Goal: Task Accomplishment & Management: Use online tool/utility

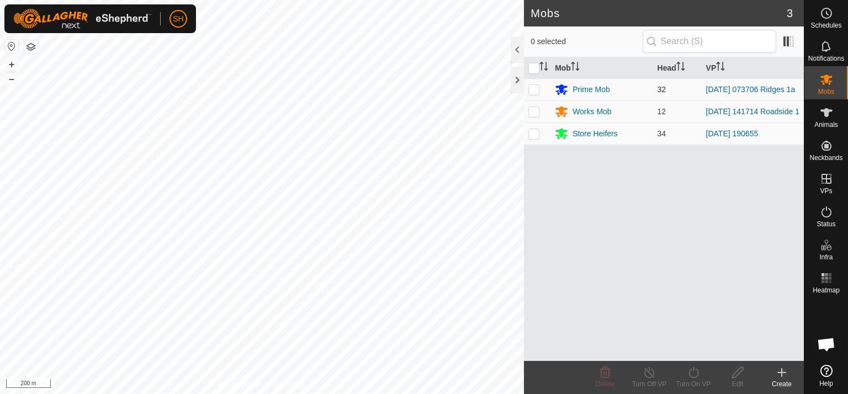
click at [529, 89] on p-checkbox at bounding box center [533, 89] width 11 height 9
checkbox input "true"
click at [698, 372] on icon at bounding box center [694, 372] width 14 height 13
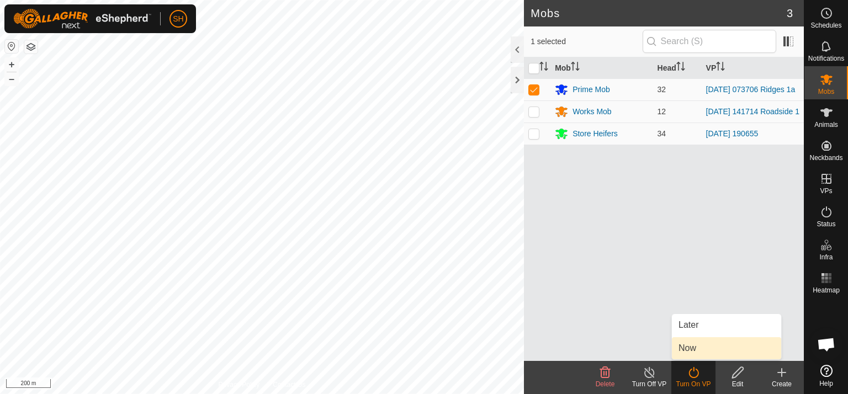
click at [700, 348] on link "Now" at bounding box center [726, 348] width 109 height 22
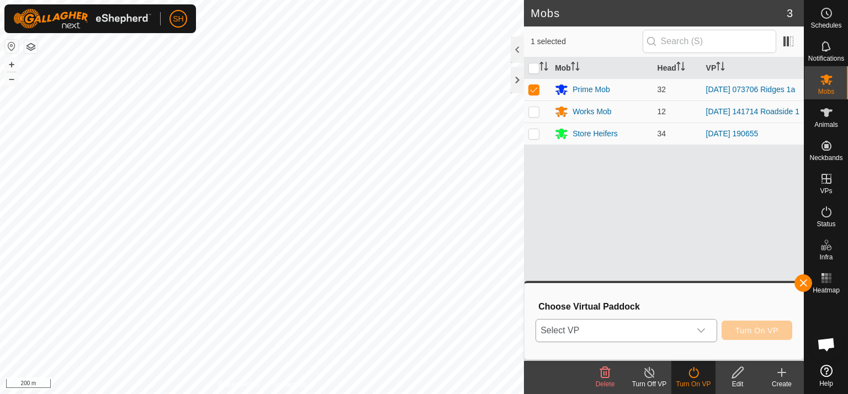
click at [703, 326] on icon "dropdown trigger" at bounding box center [701, 330] width 9 height 9
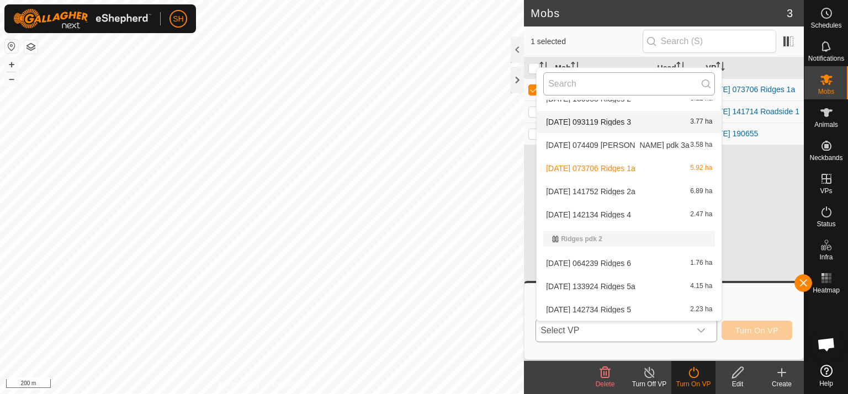
scroll to position [431, 0]
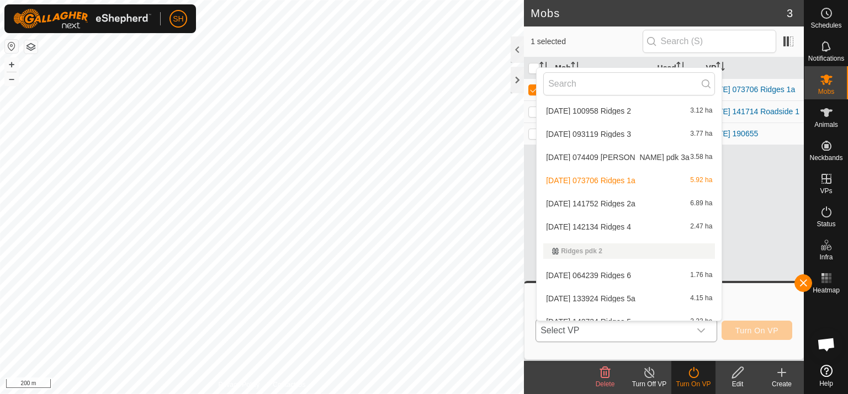
click at [651, 109] on li "[DATE] 100958 Ridges 2 3.12 ha" at bounding box center [629, 111] width 185 height 22
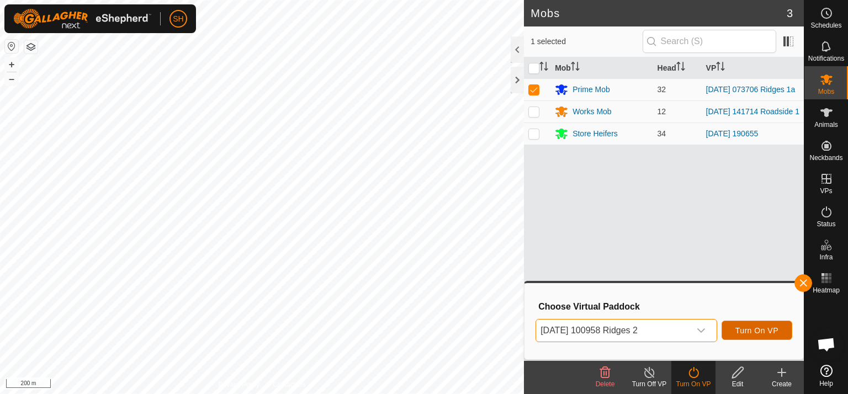
click at [751, 328] on span "Turn On VP" at bounding box center [756, 330] width 43 height 9
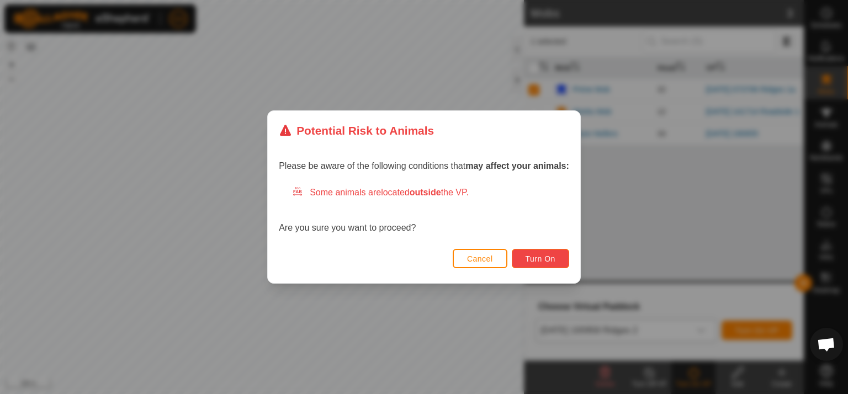
click at [546, 257] on span "Turn On" at bounding box center [541, 259] width 30 height 9
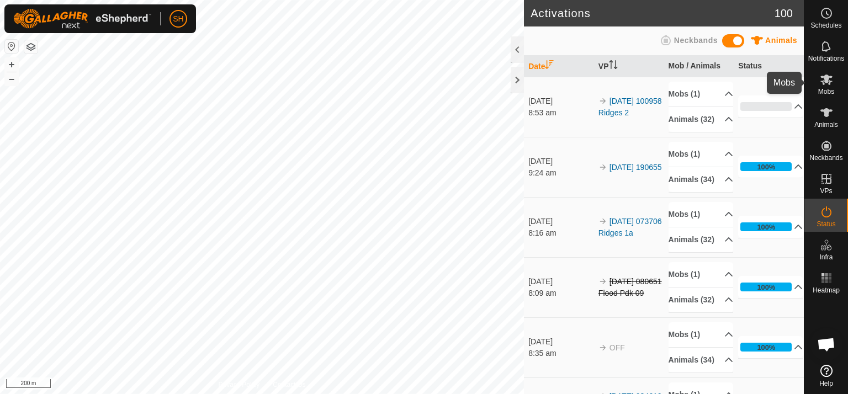
click at [826, 76] on icon at bounding box center [826, 80] width 12 height 10
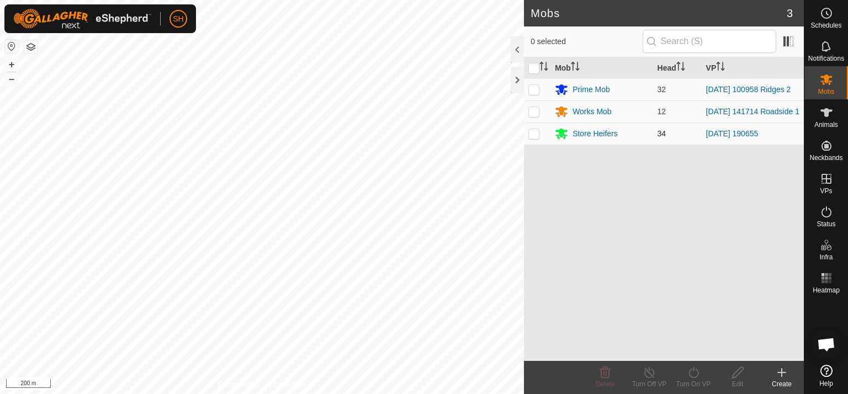
click at [533, 135] on p-checkbox at bounding box center [533, 133] width 11 height 9
checkbox input "true"
click at [688, 373] on icon at bounding box center [694, 372] width 14 height 13
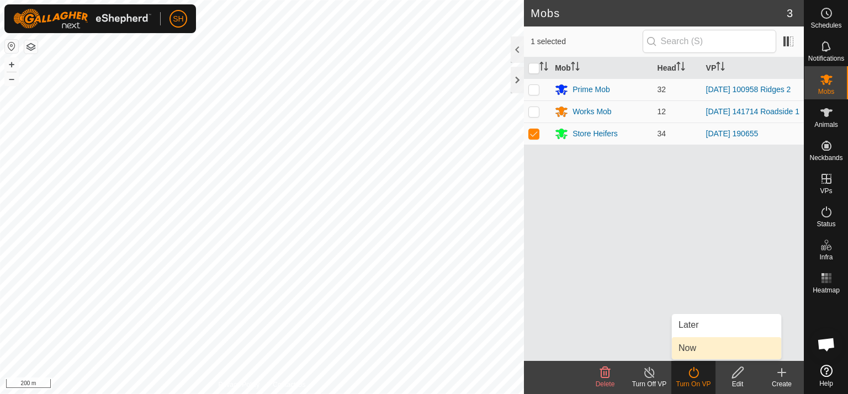
click at [696, 352] on link "Now" at bounding box center [726, 348] width 109 height 22
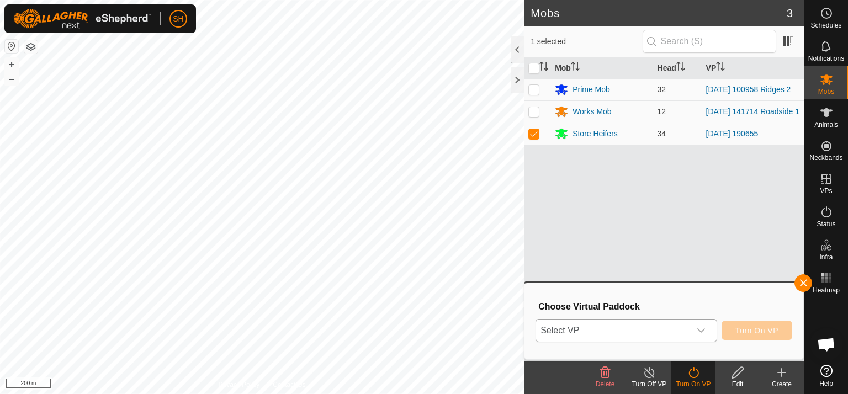
click at [700, 330] on icon "dropdown trigger" at bounding box center [701, 330] width 9 height 9
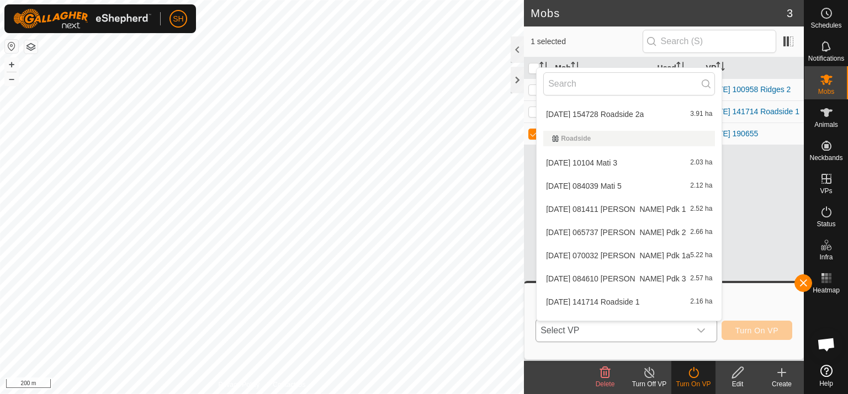
scroll to position [787, 0]
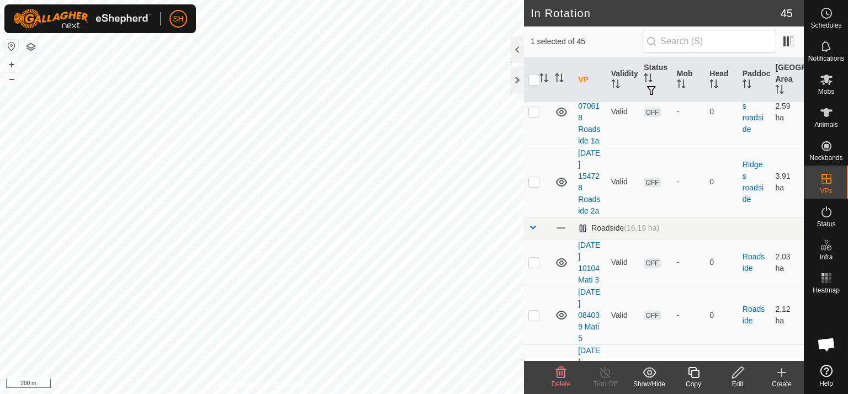
scroll to position [1854, 0]
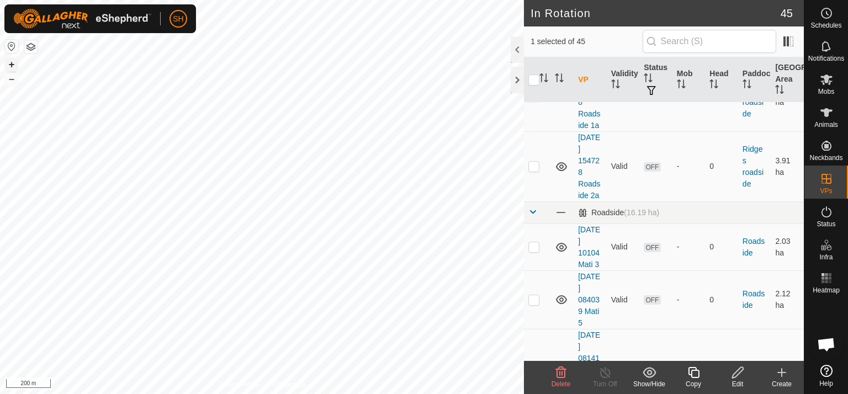
click at [13, 65] on button "+" at bounding box center [11, 64] width 13 height 13
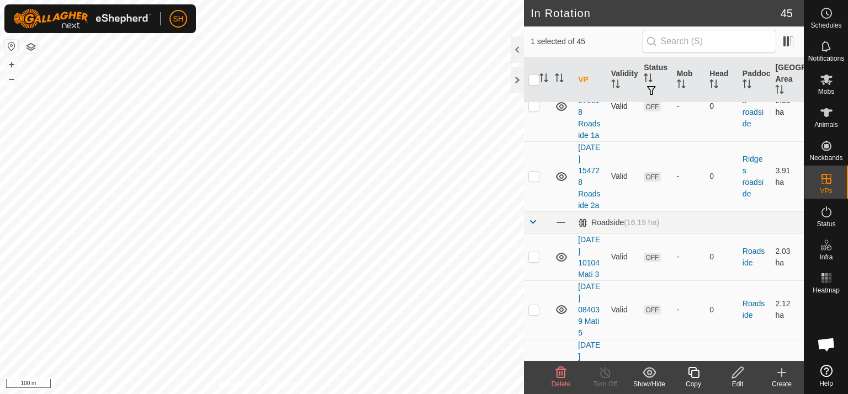
scroll to position [1842, 0]
click at [782, 370] on icon at bounding box center [782, 373] width 0 height 8
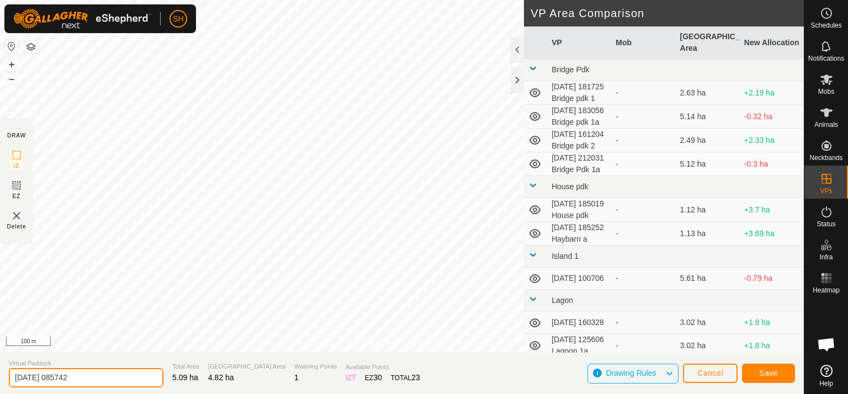
click at [88, 376] on input "[DATE] 085742" at bounding box center [86, 377] width 155 height 19
click at [99, 378] on input "[DATE] 085742 Mati 1a" at bounding box center [86, 377] width 155 height 19
type input "[DATE] 085742 Mati pdk 1a"
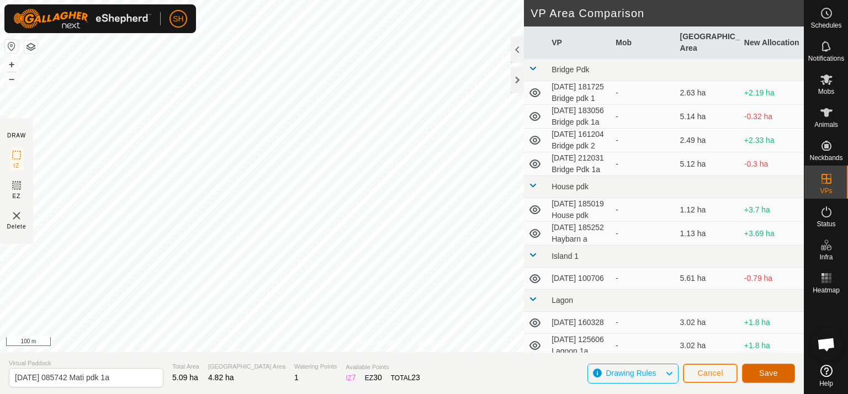
click at [768, 373] on span "Save" at bounding box center [768, 373] width 19 height 9
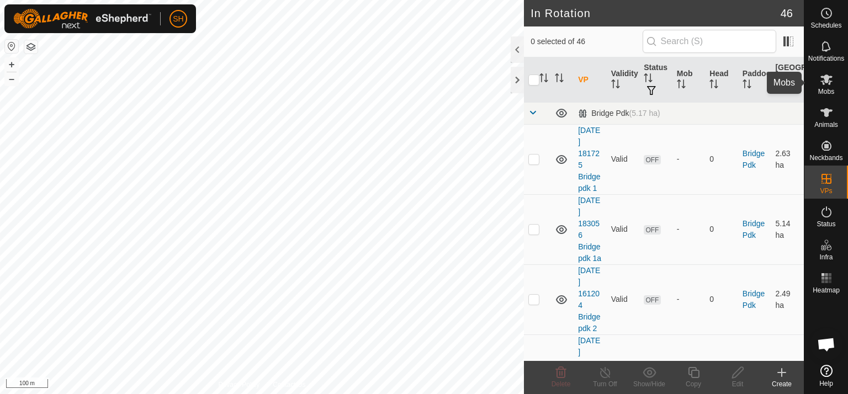
click at [828, 79] on icon at bounding box center [826, 80] width 12 height 10
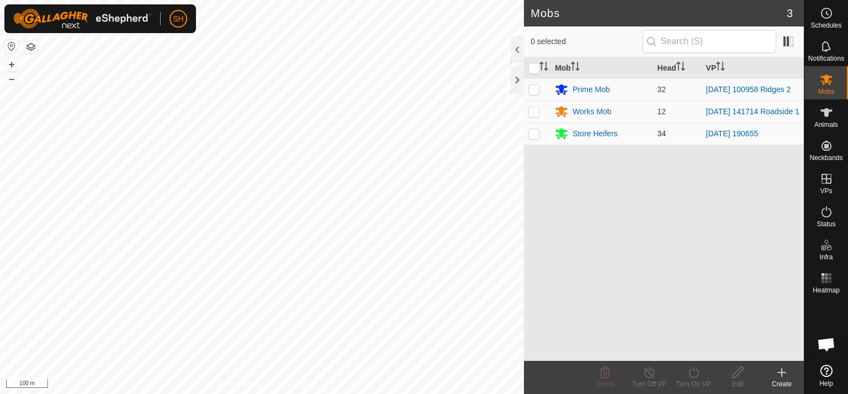
click at [533, 135] on p-checkbox at bounding box center [533, 133] width 11 height 9
checkbox input "true"
click at [692, 374] on icon at bounding box center [694, 372] width 14 height 13
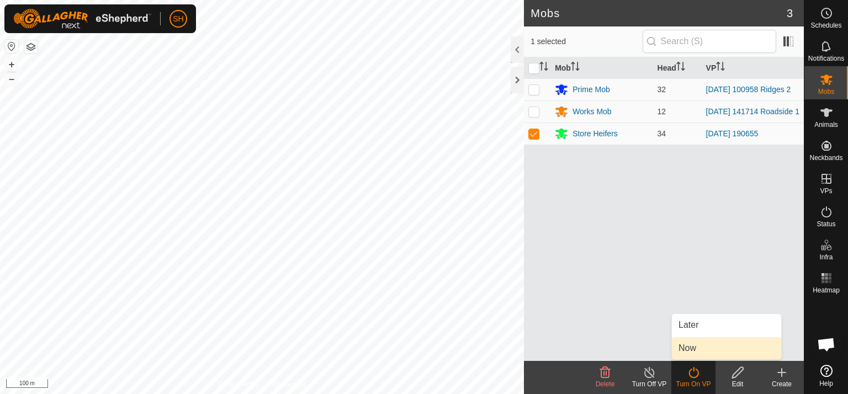
click at [716, 343] on link "Now" at bounding box center [726, 348] width 109 height 22
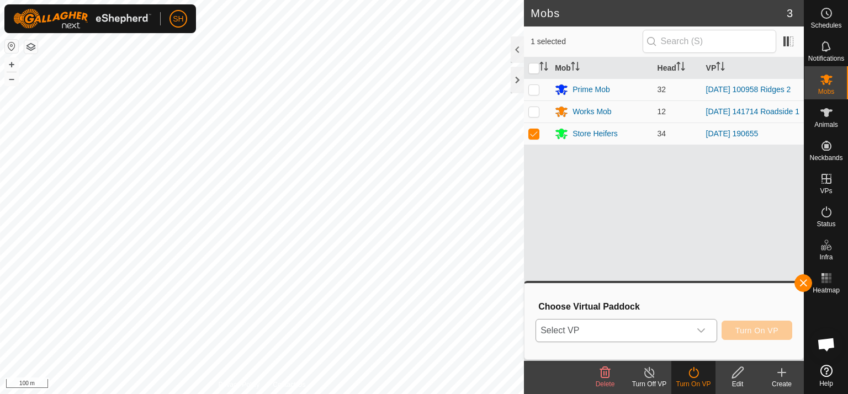
click at [704, 328] on icon "dropdown trigger" at bounding box center [701, 330] width 9 height 9
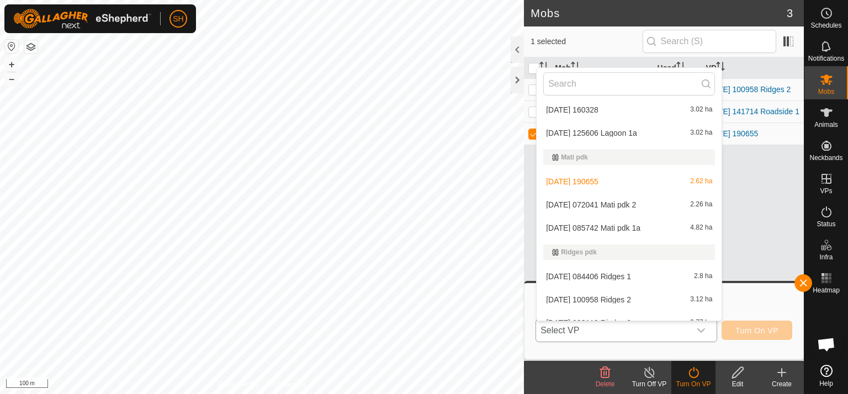
scroll to position [278, 0]
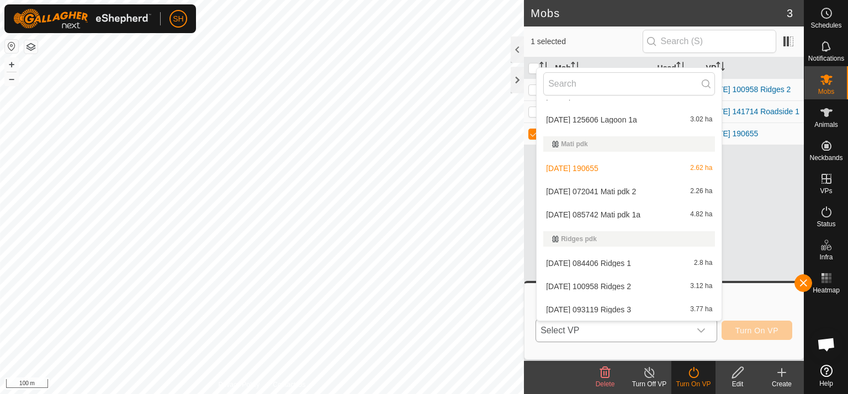
click at [645, 215] on li "[DATE] 085742 Mati pdk 1a 4.82 ha" at bounding box center [629, 215] width 185 height 22
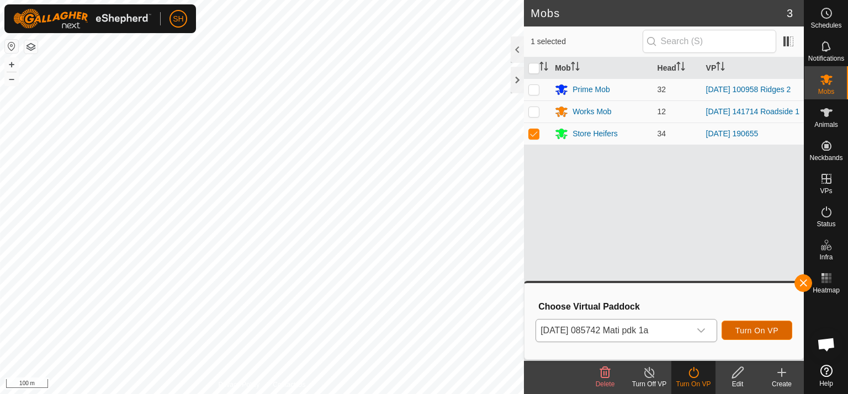
click at [766, 331] on span "Turn On VP" at bounding box center [756, 330] width 43 height 9
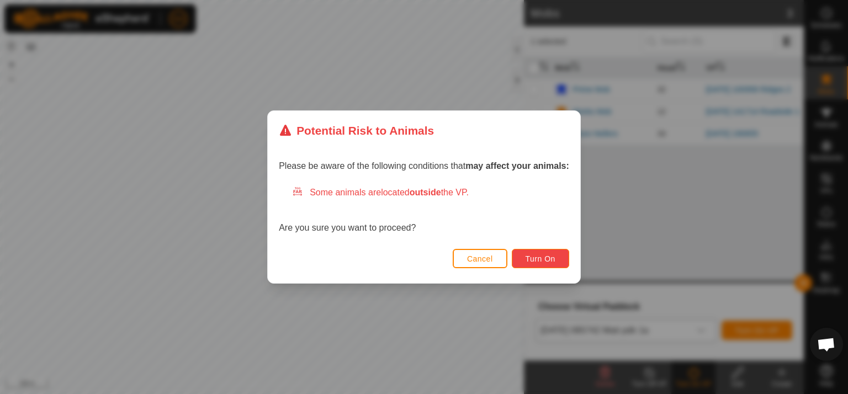
click at [546, 255] on span "Turn On" at bounding box center [541, 259] width 30 height 9
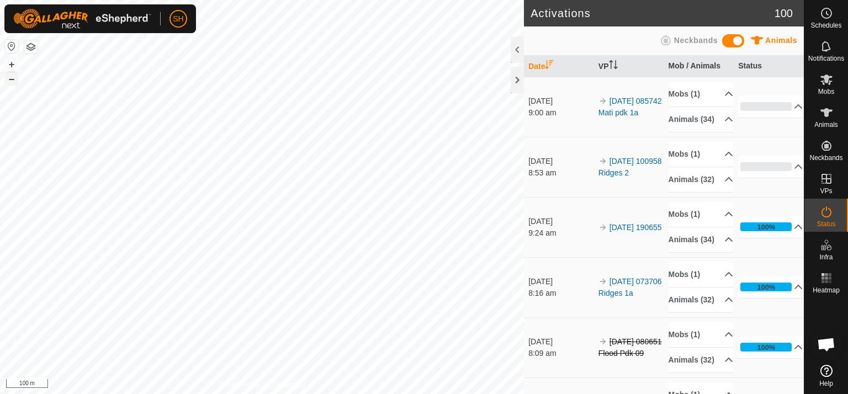
click at [13, 81] on button "–" at bounding box center [11, 78] width 13 height 13
click at [210, 84] on link "Logout" at bounding box center [228, 85] width 109 height 18
